Goal: Task Accomplishment & Management: Use online tool/utility

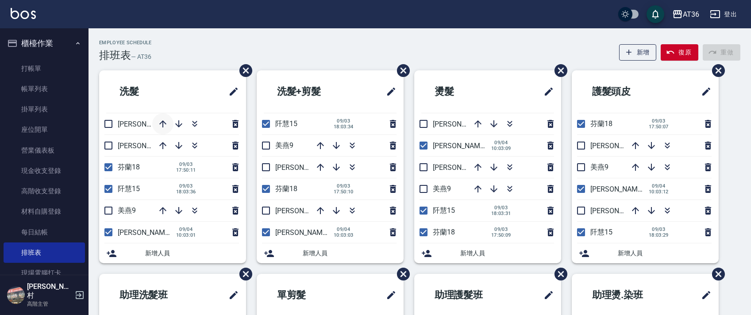
click at [161, 123] on icon "button" at bounding box center [162, 124] width 11 height 11
click at [475, 122] on icon "button" at bounding box center [477, 124] width 11 height 11
click at [294, 50] on div "Employee Schedule 排班表 — AT36 新增 復原 重做" at bounding box center [419, 51] width 641 height 22
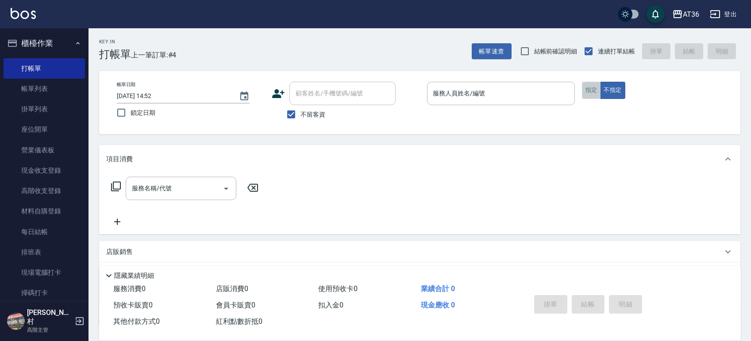
click at [584, 88] on button "指定" at bounding box center [591, 90] width 19 height 17
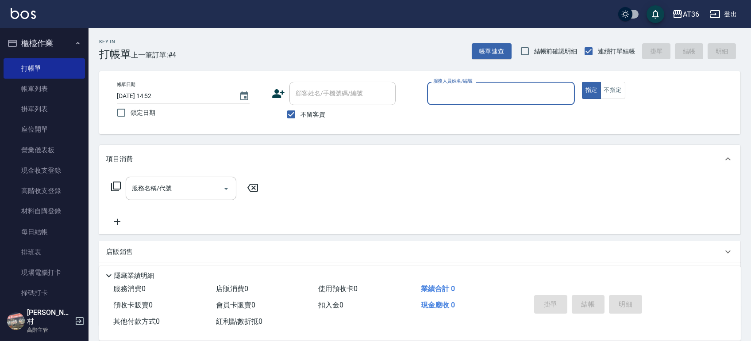
click at [488, 80] on div "帳單日期 [DATE] 14:52 鎖定日期 顧客姓名/手機號碼/編號 顧客姓名/手機號碼/編號 不留客資 服務人員姓名/編號 服務人員姓名/編號 指定 不指定" at bounding box center [419, 102] width 641 height 63
click at [506, 90] on input "服務人員姓名/編號" at bounding box center [501, 93] width 140 height 15
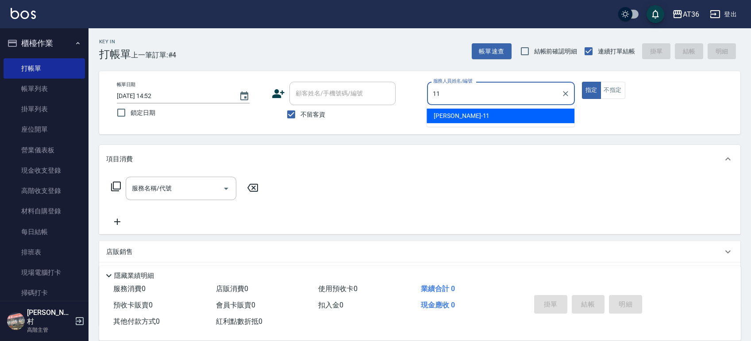
type input "[PERSON_NAME]-11"
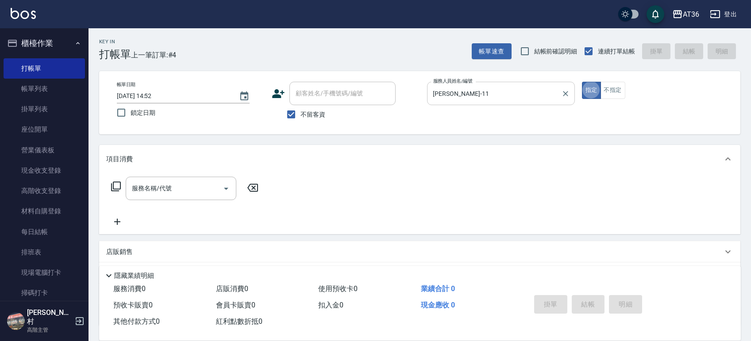
type button "true"
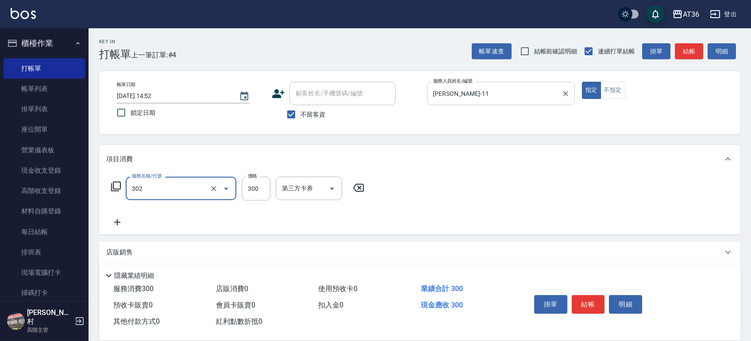
type input "造型剪髮(302)"
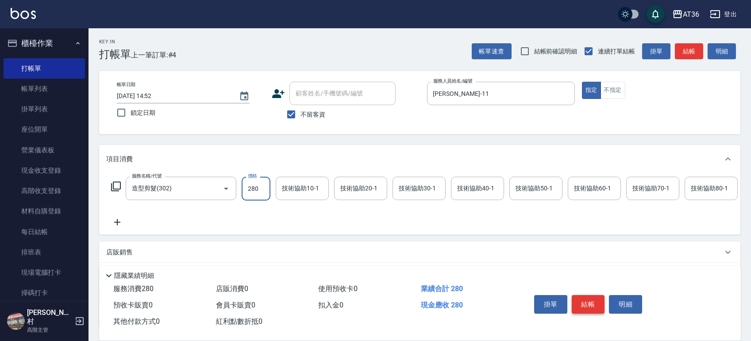
type input "280"
click at [590, 297] on button "結帳" at bounding box center [587, 304] width 33 height 19
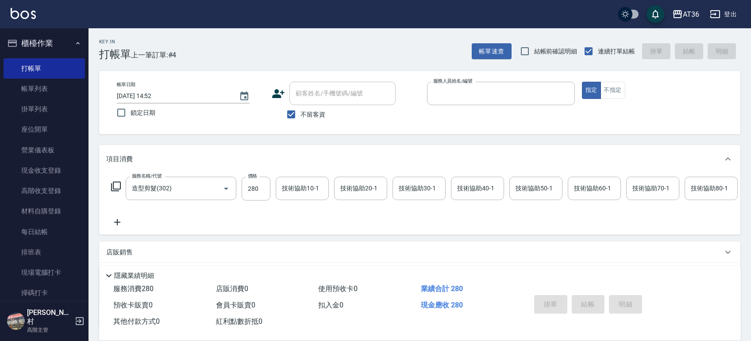
type input "6"
type input "[DATE] 16:55"
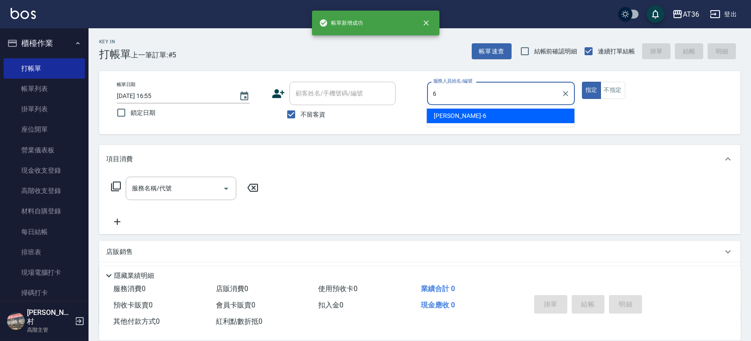
type input "[PERSON_NAME]-6"
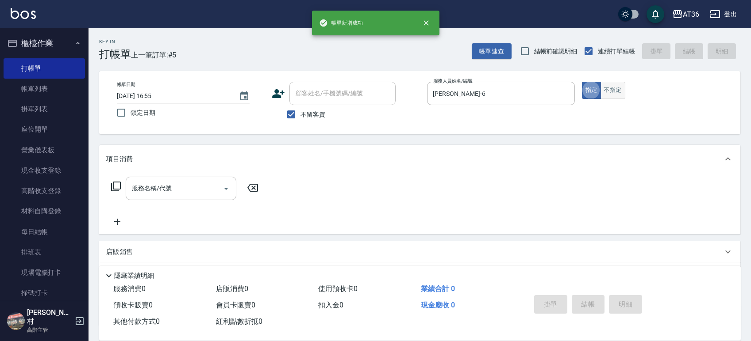
click at [609, 93] on button "不指定" at bounding box center [612, 90] width 25 height 17
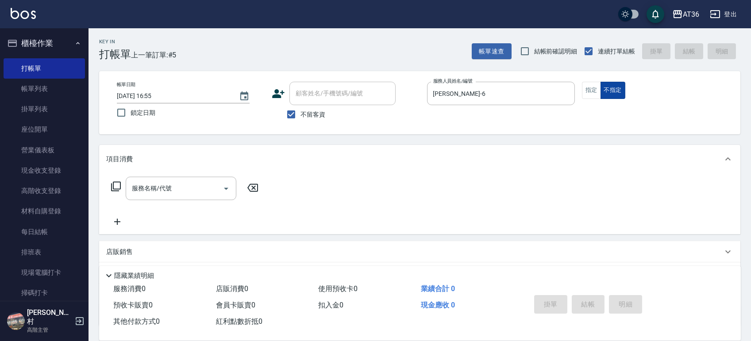
type button "false"
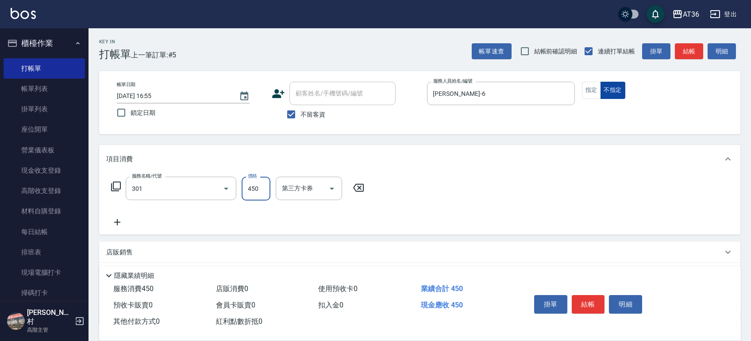
type input "洗+剪(301)"
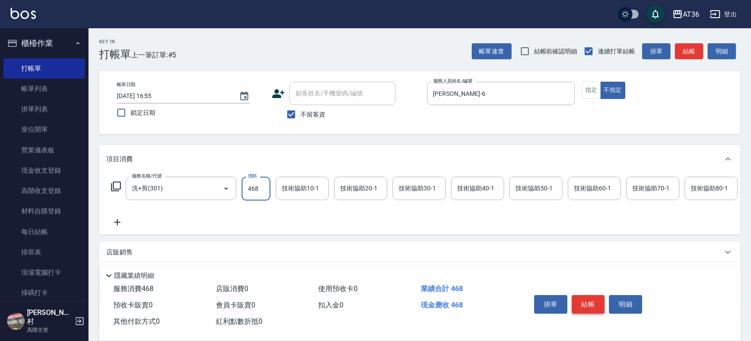
type input "468"
click at [590, 304] on button "結帳" at bounding box center [587, 304] width 33 height 19
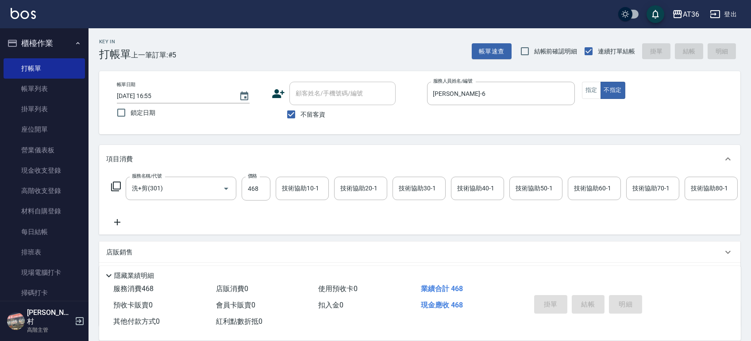
type input "[DATE] 16:56"
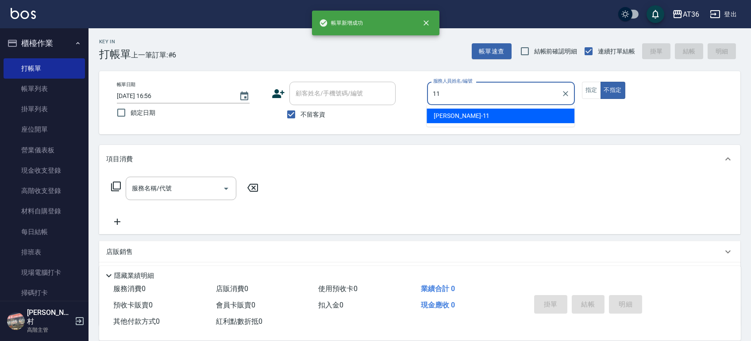
type input "[PERSON_NAME]-11"
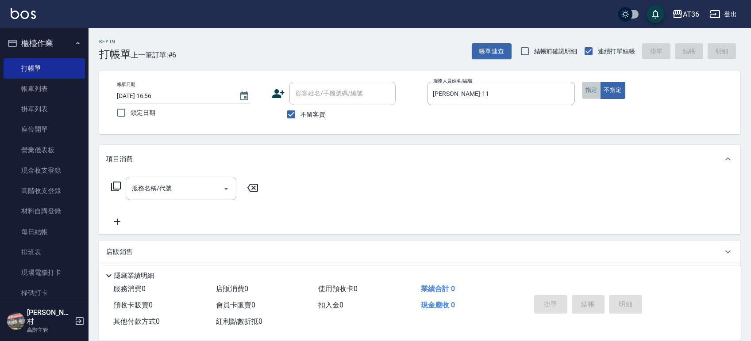
click at [586, 86] on button "指定" at bounding box center [591, 90] width 19 height 17
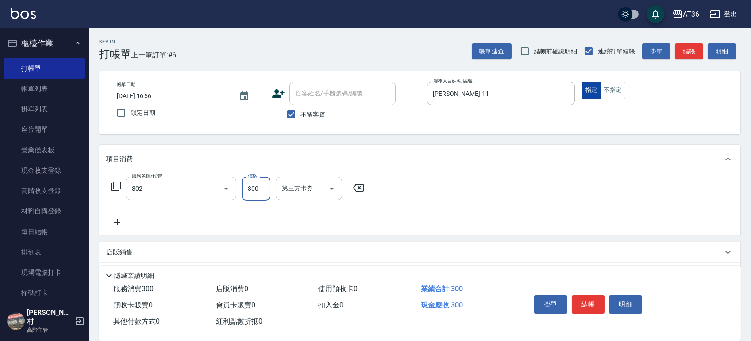
type input "造型剪髮(302)"
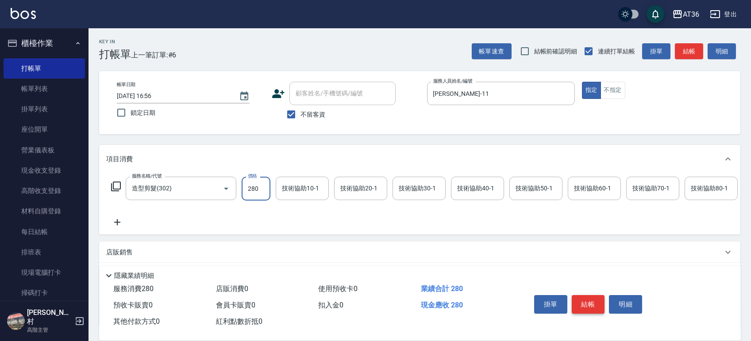
type input "280"
click at [589, 304] on button "結帳" at bounding box center [587, 304] width 33 height 19
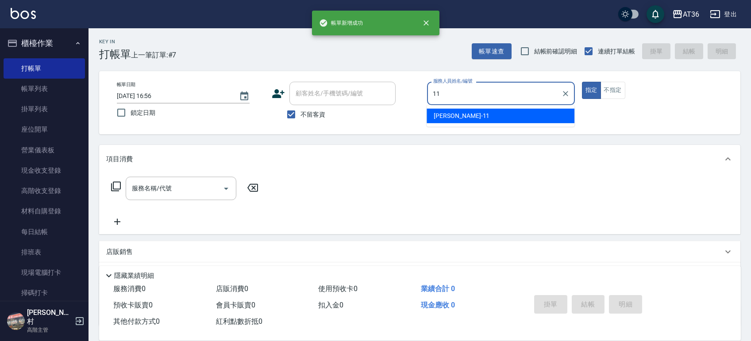
type input "[PERSON_NAME]-11"
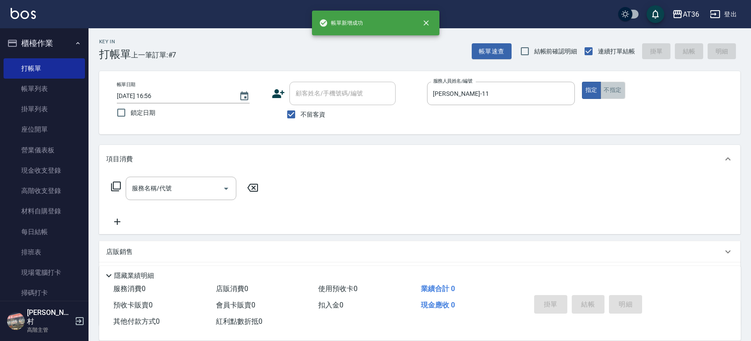
click at [615, 90] on button "不指定" at bounding box center [612, 90] width 25 height 17
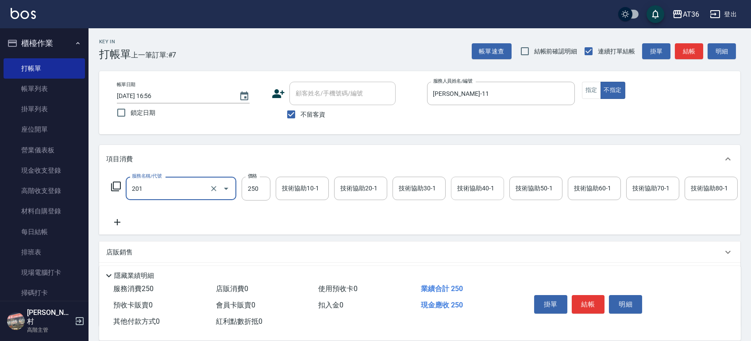
click at [477, 188] on div "技術協助40-1 技術協助40-1" at bounding box center [477, 188] width 53 height 23
type input "一般洗髮(201)"
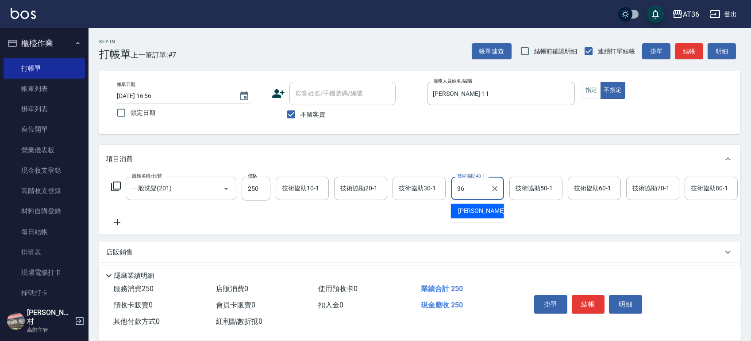
type input "佳佳-36"
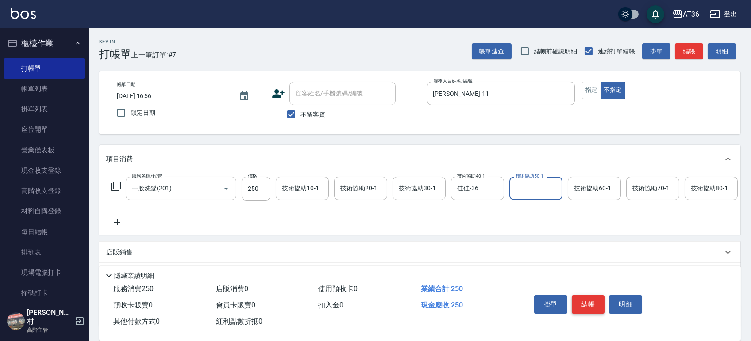
click at [588, 301] on button "結帳" at bounding box center [587, 304] width 33 height 19
